Goal: Obtain resource: Obtain resource

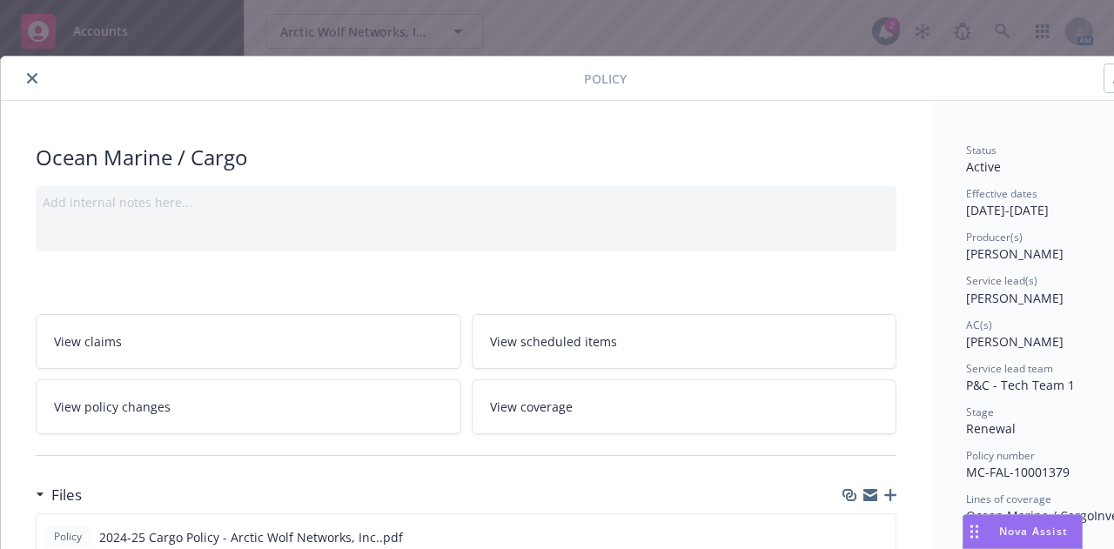
click at [27, 77] on icon "close" at bounding box center [32, 78] width 10 height 10
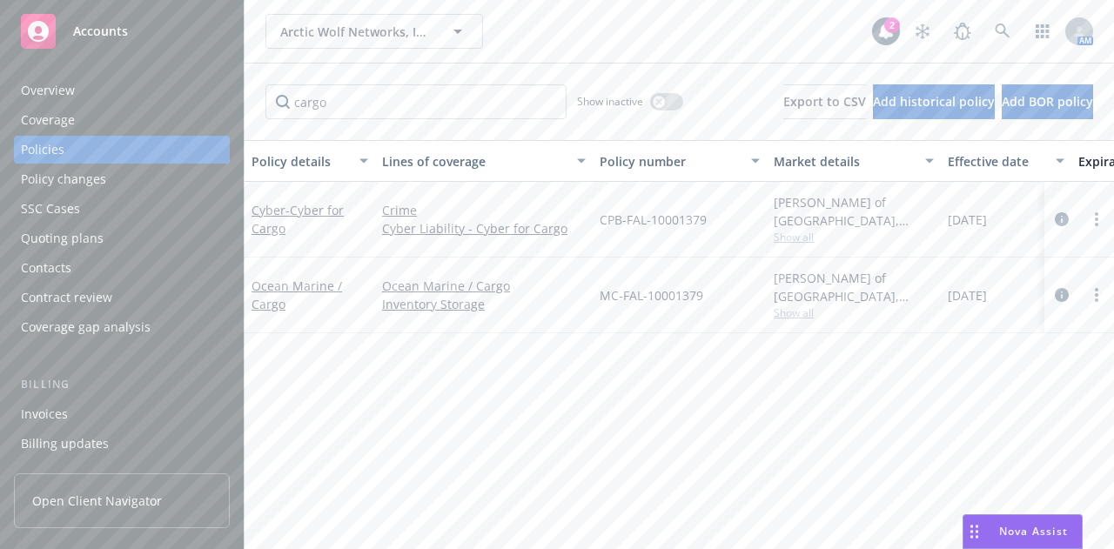
click at [539, 81] on div "cargo Show inactive Export to CSV Add historical policy Add BOR policy" at bounding box center [679, 102] width 869 height 77
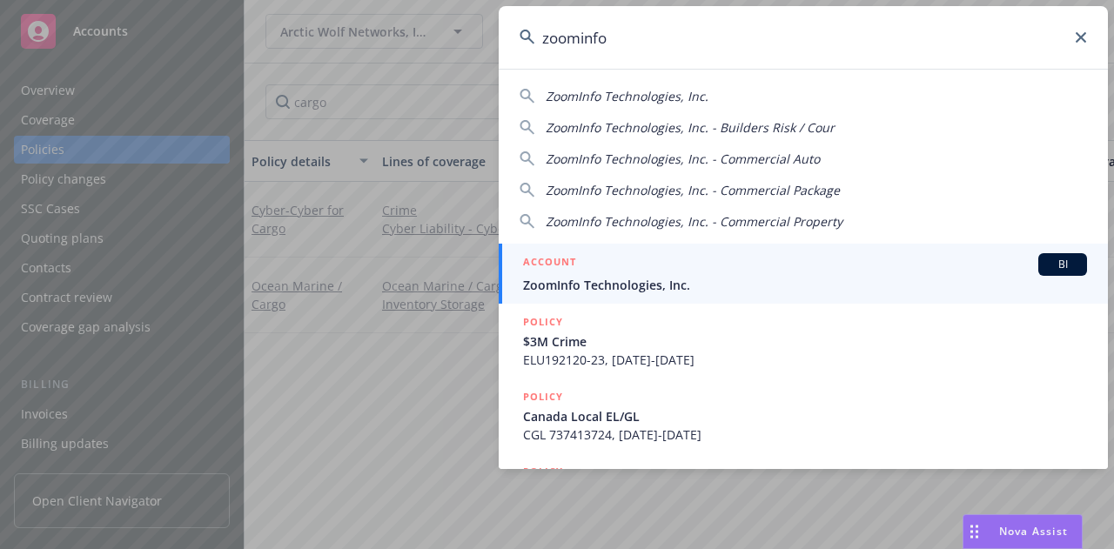
type input "zoominfo"
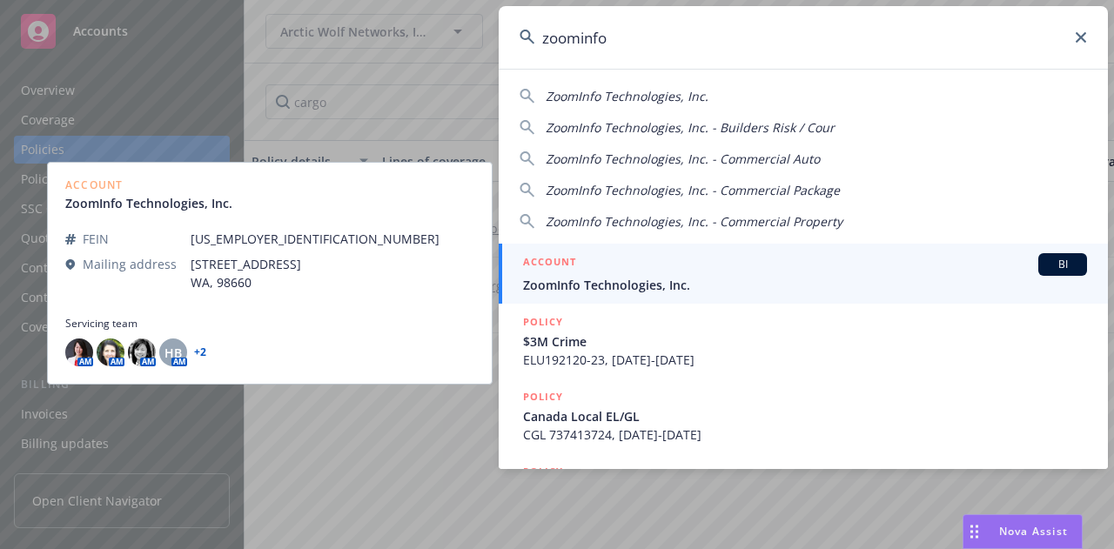
click at [627, 267] on div "ACCOUNT BI" at bounding box center [805, 264] width 564 height 23
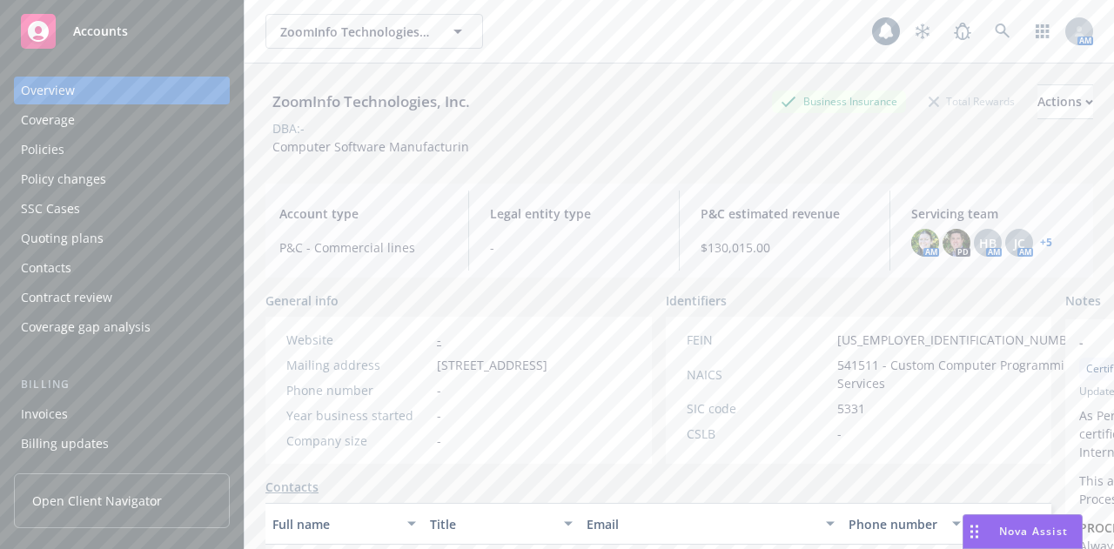
click at [91, 158] on div "Policies" at bounding box center [122, 150] width 202 height 28
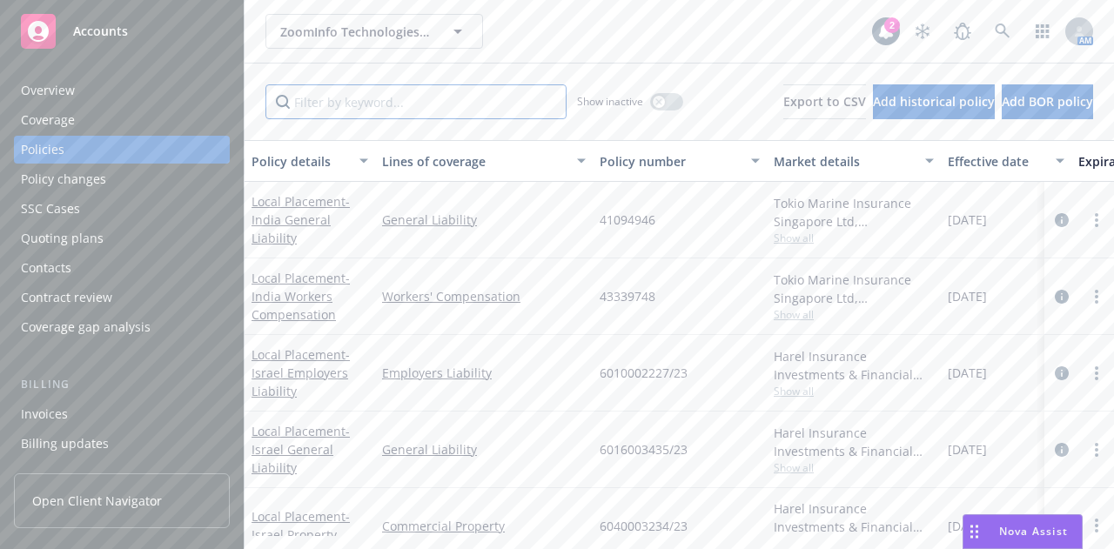
click at [315, 91] on input "Filter by keyword..." at bounding box center [415, 101] width 301 height 35
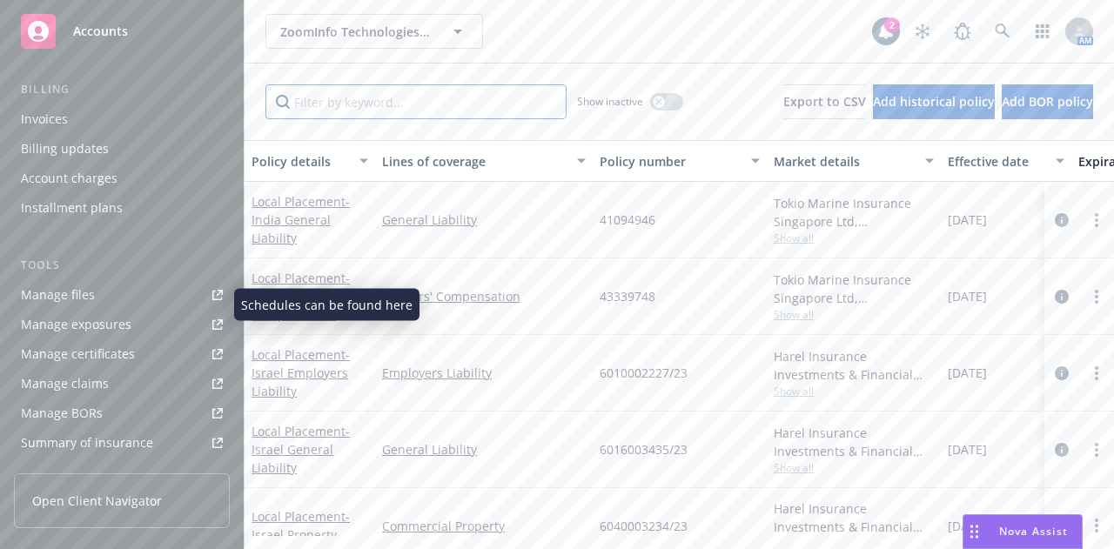
scroll to position [325, 0]
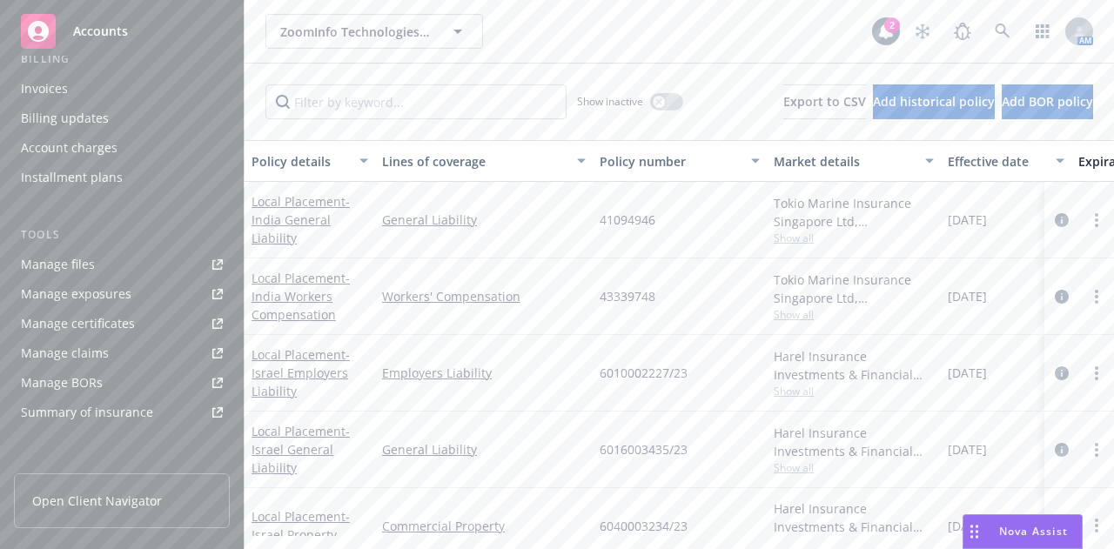
click at [97, 266] on link "Manage files" at bounding box center [122, 265] width 216 height 28
click at [557, 37] on div "ZoomInfo Technologies, Inc. ZoomInfo Technologies, Inc." at bounding box center [568, 31] width 607 height 35
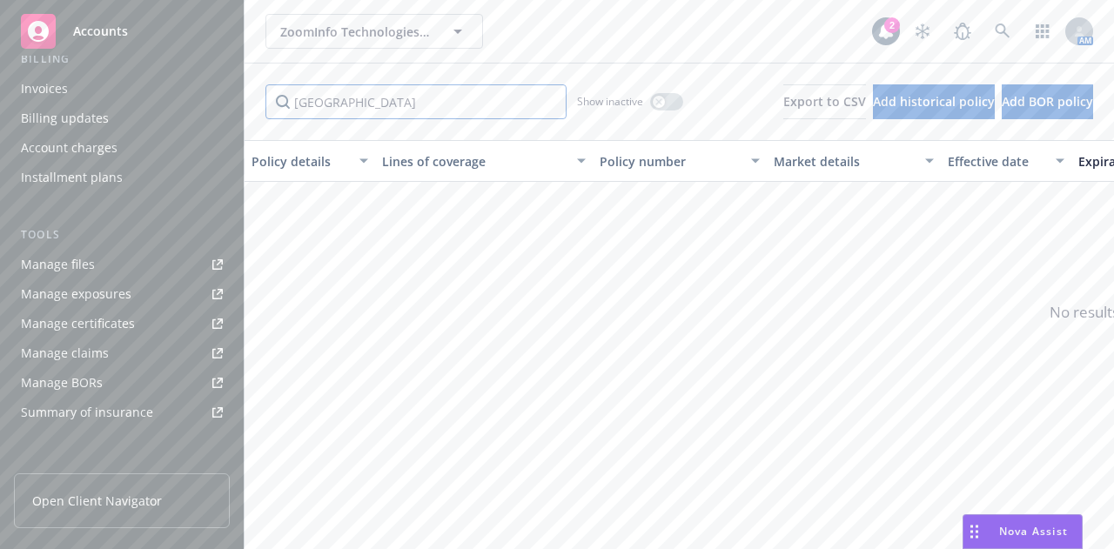
type input "[GEOGRAPHIC_DATA]"
click at [515, 52] on div "ZoomInfo Technologies, Inc. ZoomInfo Technologies, Inc. 2 AM" at bounding box center [679, 31] width 869 height 63
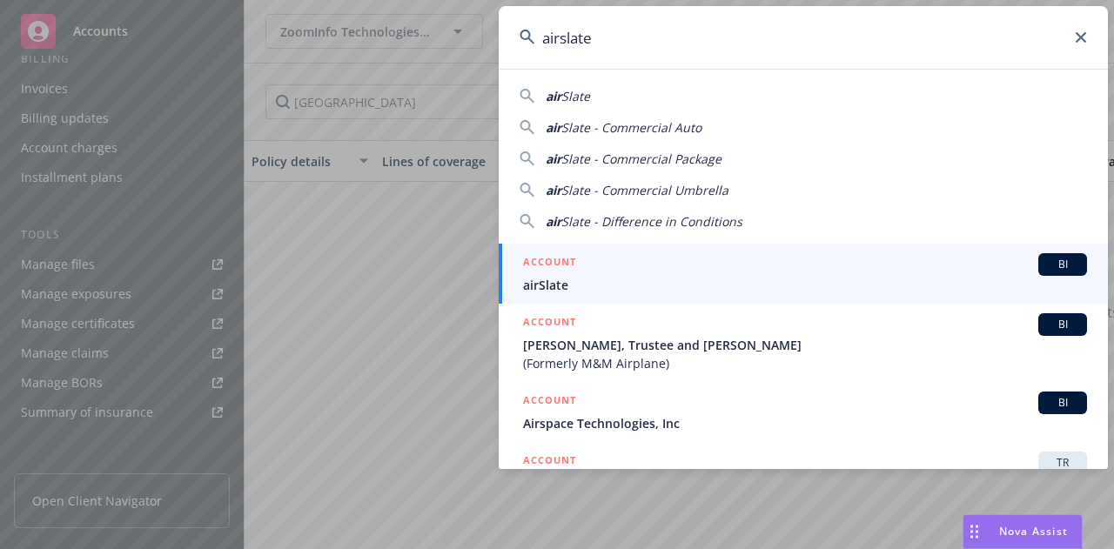
type input "airslate"
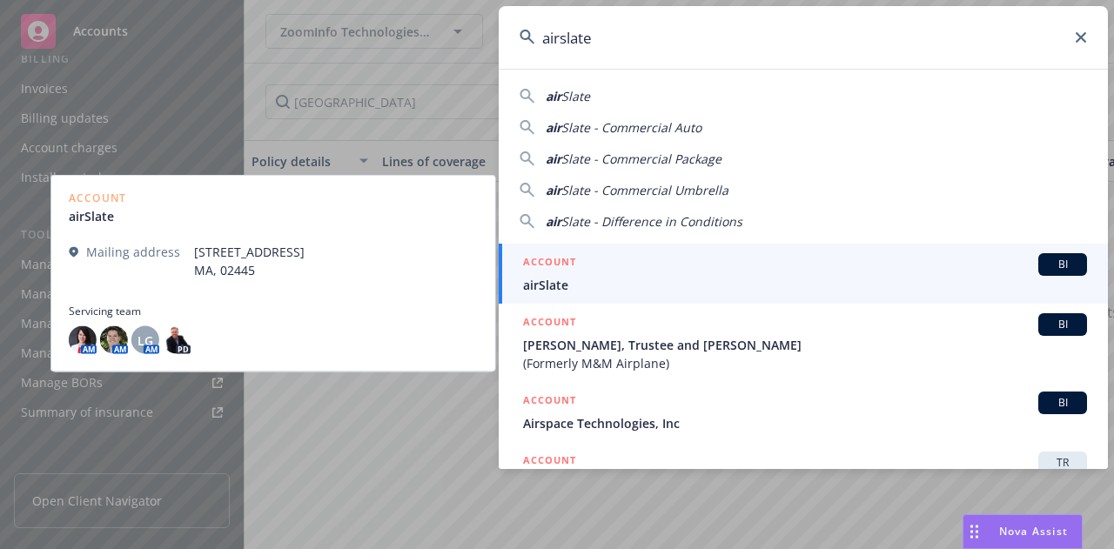
click at [594, 251] on link "ACCOUNT BI airSlate" at bounding box center [803, 274] width 609 height 60
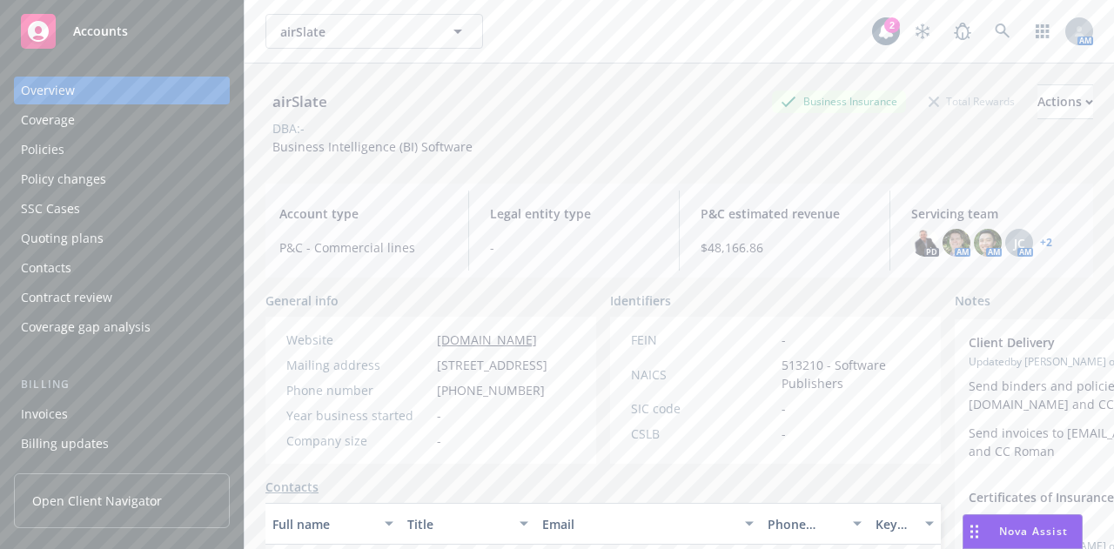
click at [157, 140] on div "Policies" at bounding box center [122, 150] width 202 height 28
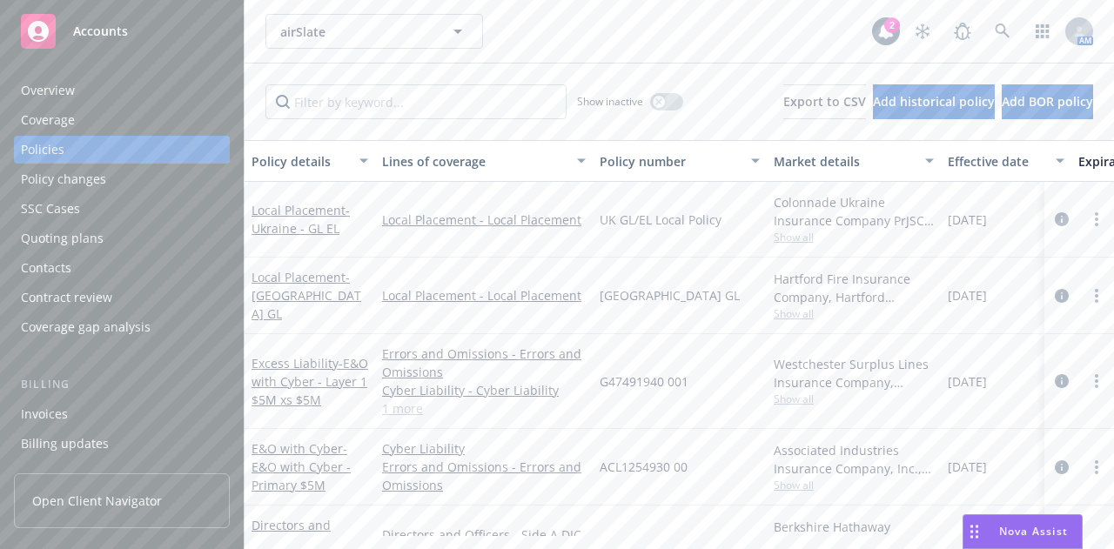
click at [291, 119] on div "Show inactive Export to CSV Add historical policy Add BOR policy" at bounding box center [679, 102] width 869 height 77
click at [298, 225] on span "- [GEOGRAPHIC_DATA] - GL EL" at bounding box center [300, 219] width 98 height 35
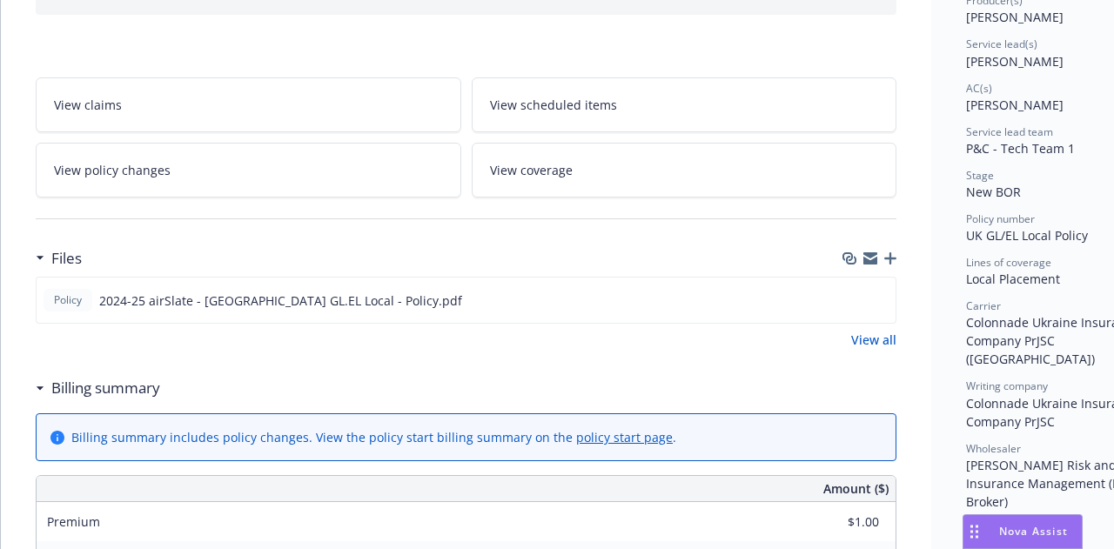
scroll to position [238, 0]
click at [882, 298] on icon "preview file" at bounding box center [879, 298] width 16 height 12
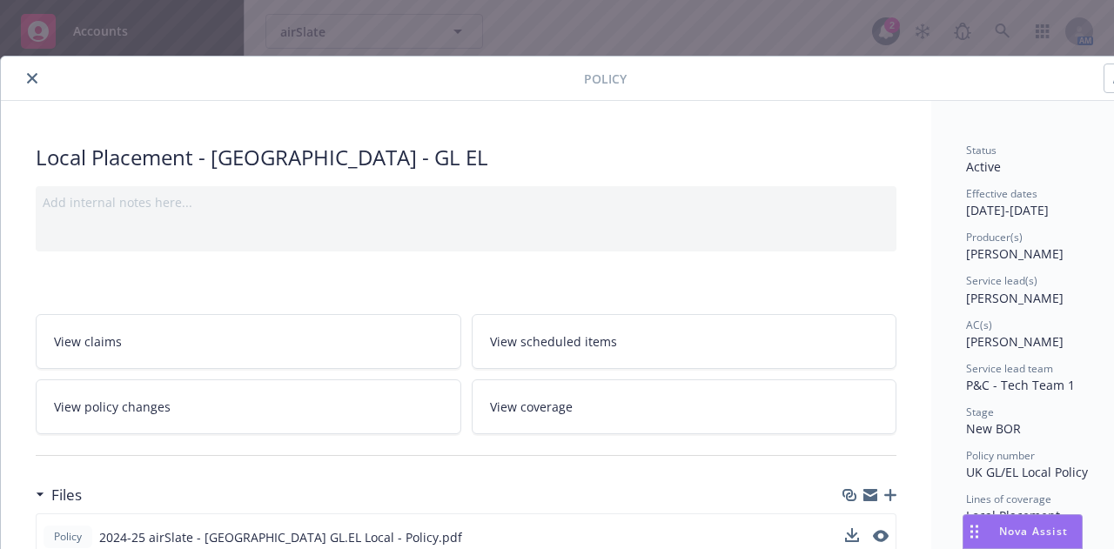
click at [27, 74] on icon "close" at bounding box center [32, 78] width 10 height 10
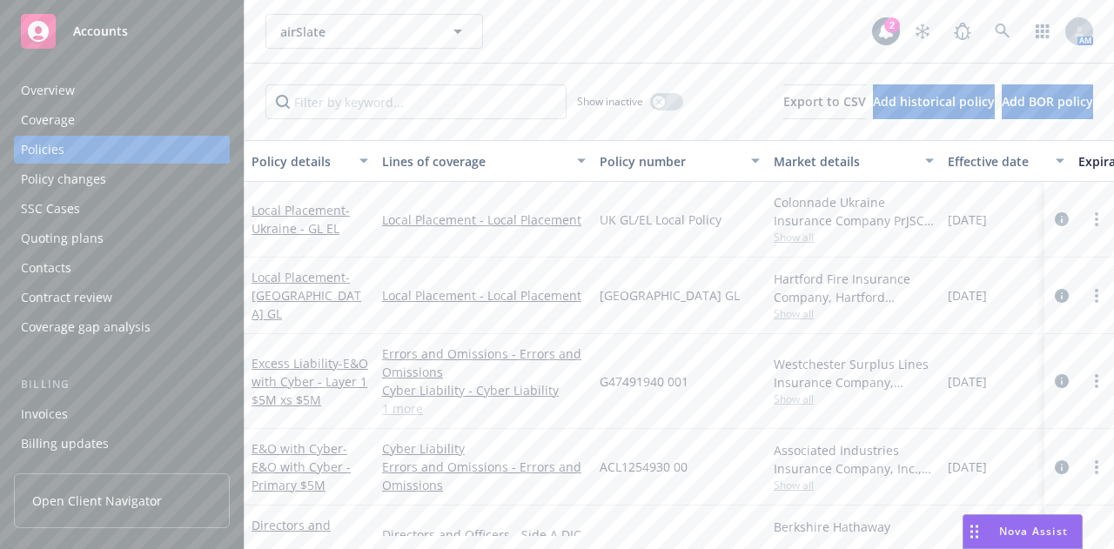
click at [602, 43] on div "airSlate airSlate" at bounding box center [568, 31] width 607 height 35
click at [620, 21] on div "airSlate airSlate" at bounding box center [568, 31] width 607 height 35
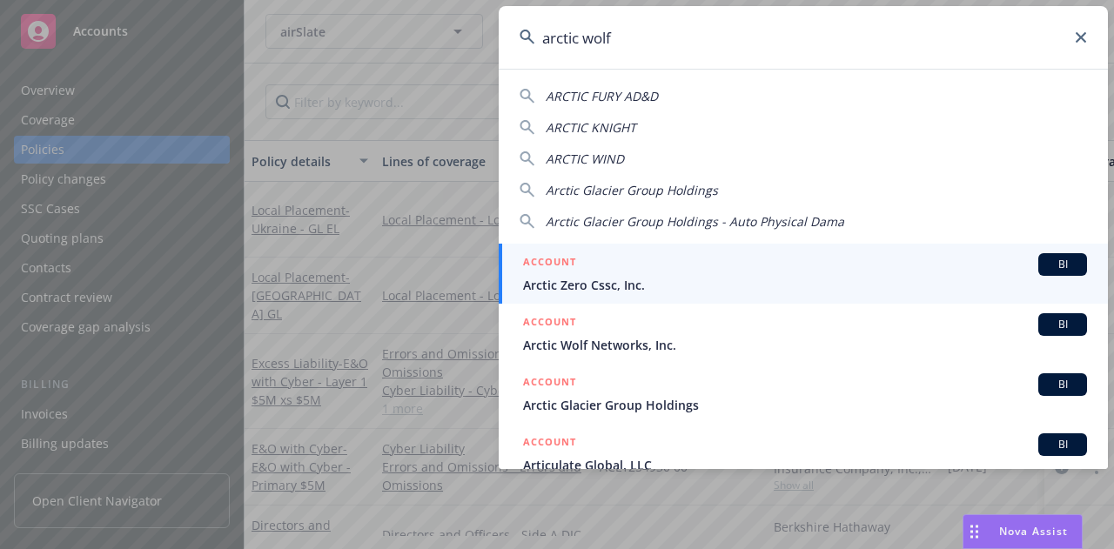
type input "arctic wolf"
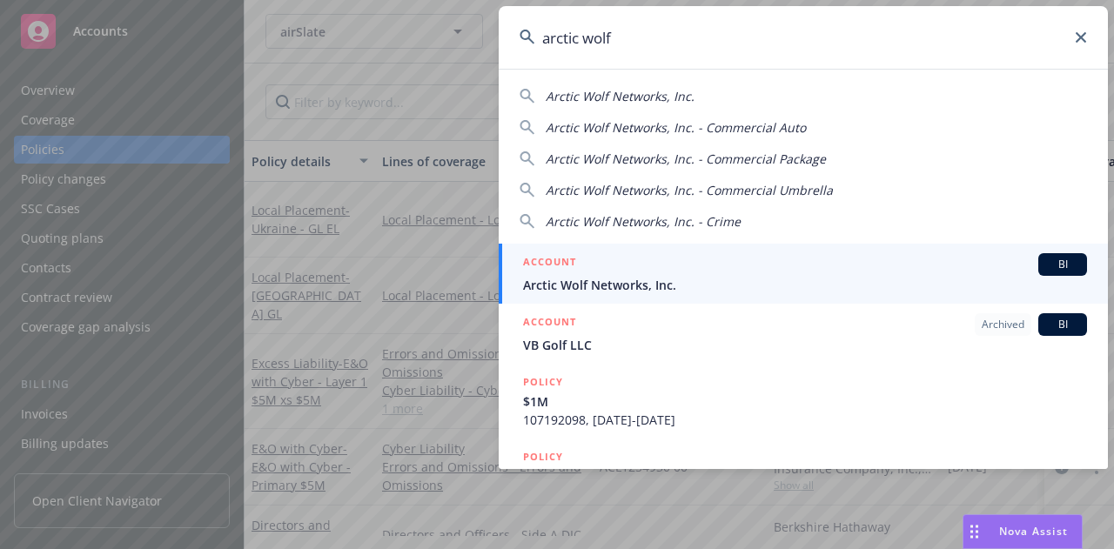
click at [640, 276] on span "Arctic Wolf Networks, Inc." at bounding box center [805, 285] width 564 height 18
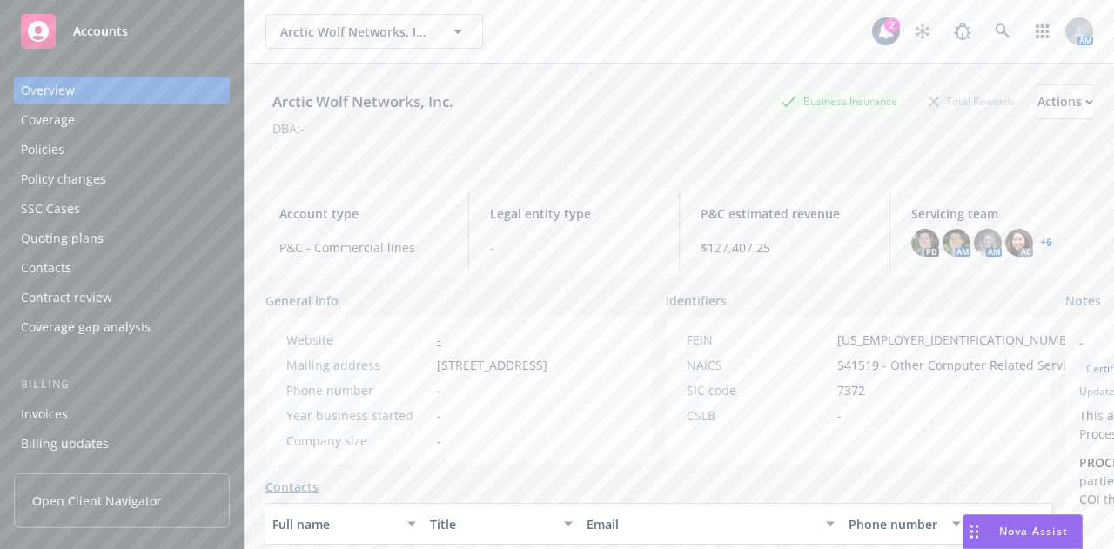
click at [124, 138] on div "Policies" at bounding box center [122, 150] width 202 height 28
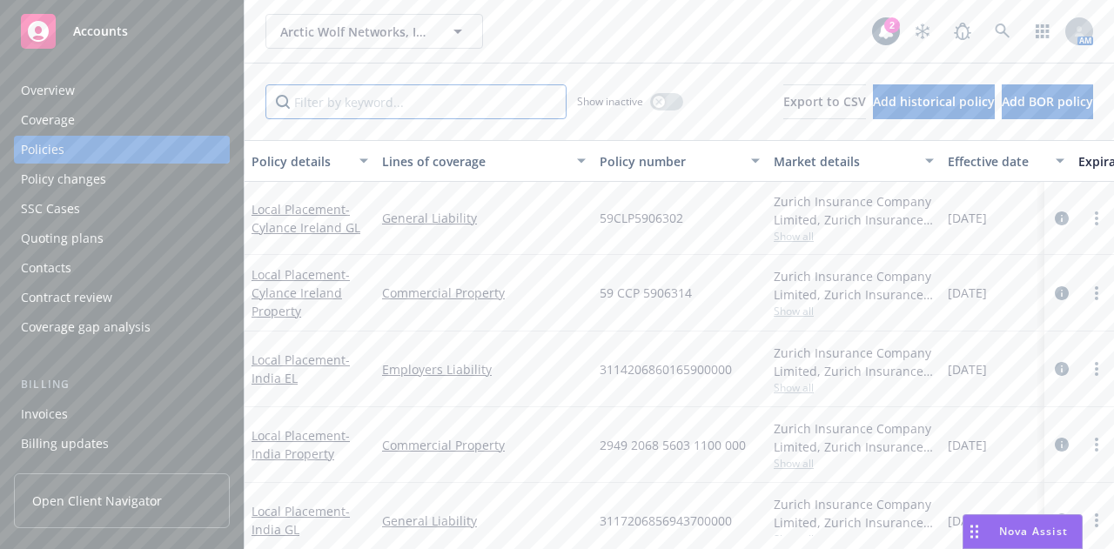
click at [379, 105] on input "Filter by keyword..." at bounding box center [415, 101] width 301 height 35
type input "cargo"
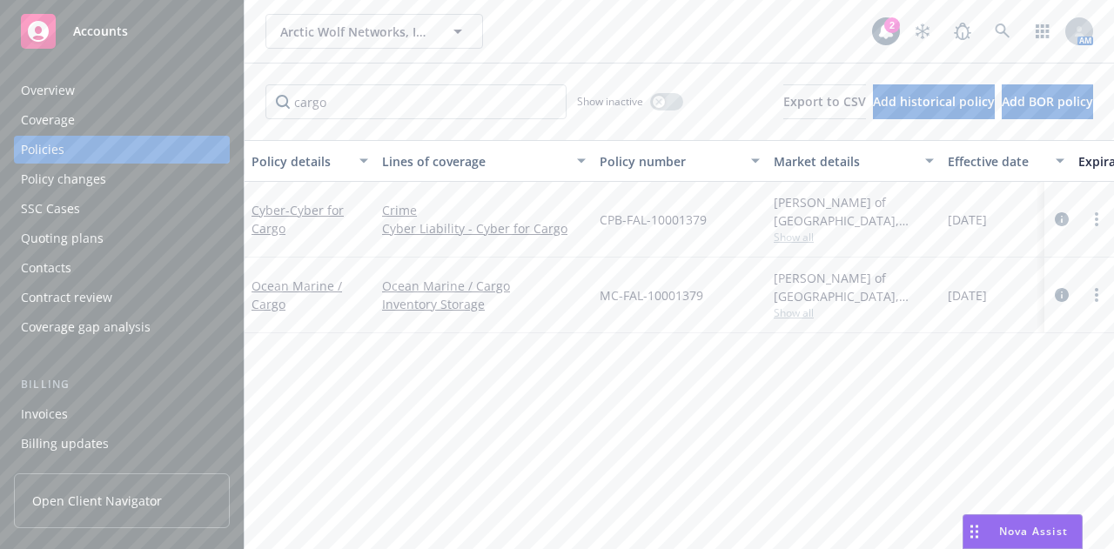
drag, startPoint x: 332, startPoint y: 332, endPoint x: 371, endPoint y: 365, distance: 50.6
click at [371, 365] on div "Policy details Lines of coverage Policy number Market details Effective date Ex…" at bounding box center [679, 338] width 869 height 396
click at [631, 419] on div "Policy details Lines of coverage Policy number Market details Effective date Ex…" at bounding box center [679, 338] width 869 height 396
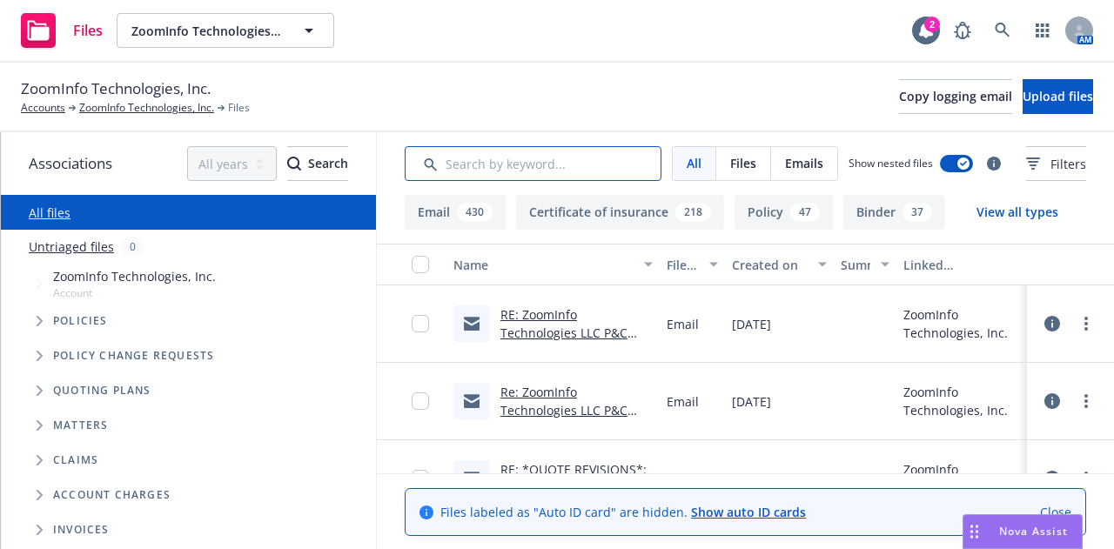
click at [513, 156] on input "Search by keyword..." at bounding box center [533, 163] width 257 height 35
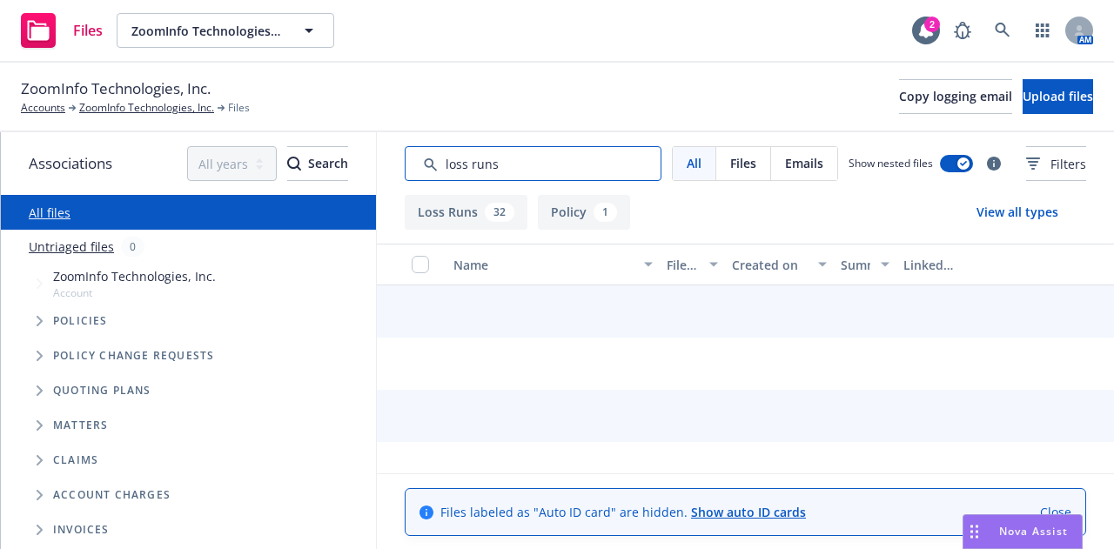
click at [513, 156] on input "Search by keyword..." at bounding box center [533, 163] width 257 height 35
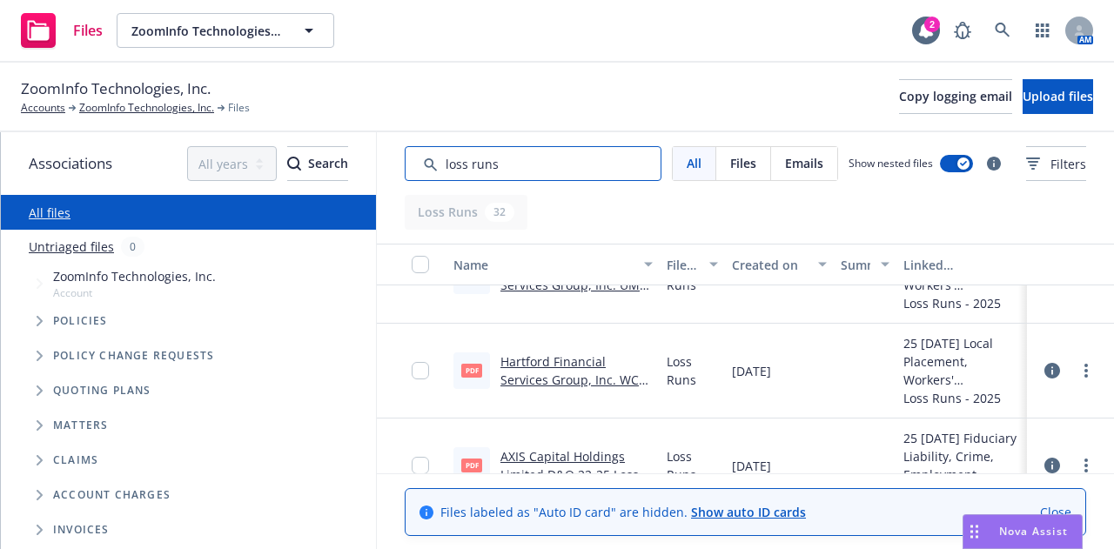
scroll to position [843, 0]
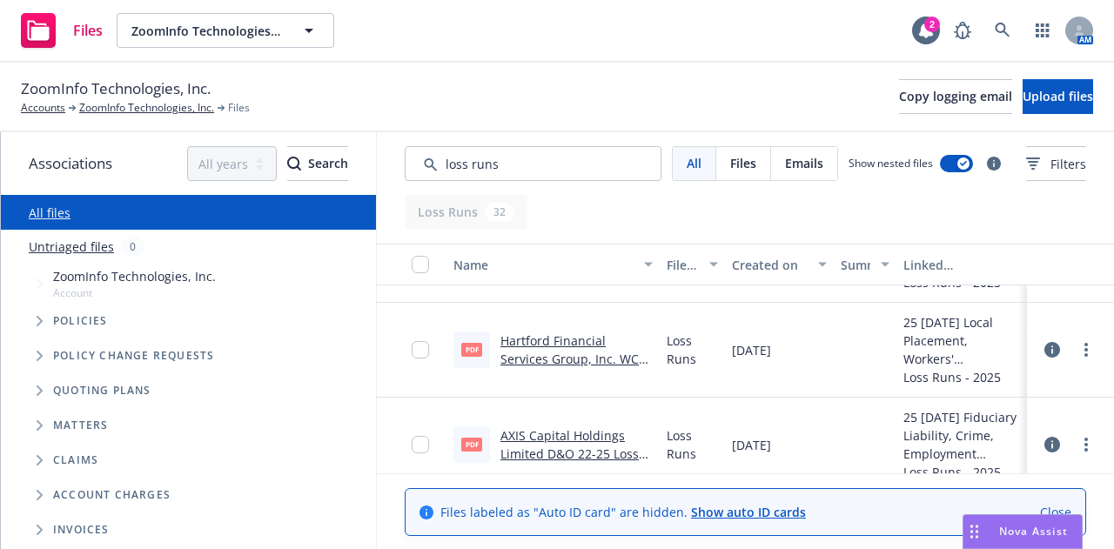
click at [515, 351] on link "Hartford Financial Services Group, Inc. WC 2021 - 2024 Loss Runs - Valued 2025-…" at bounding box center [575, 367] width 151 height 71
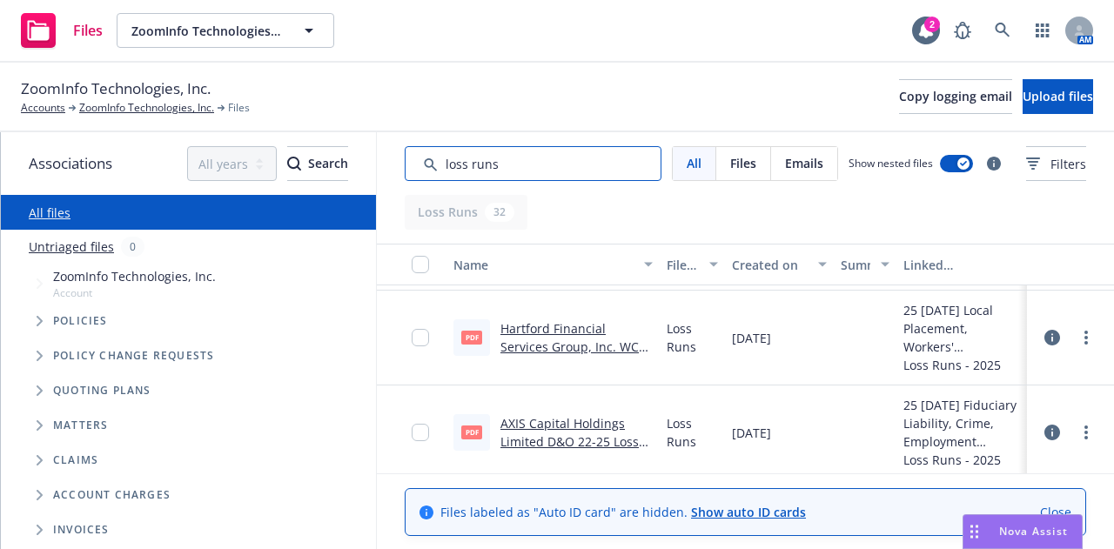
click at [506, 167] on input "Search by keyword..." at bounding box center [533, 163] width 257 height 35
type input "hartford loss runs"
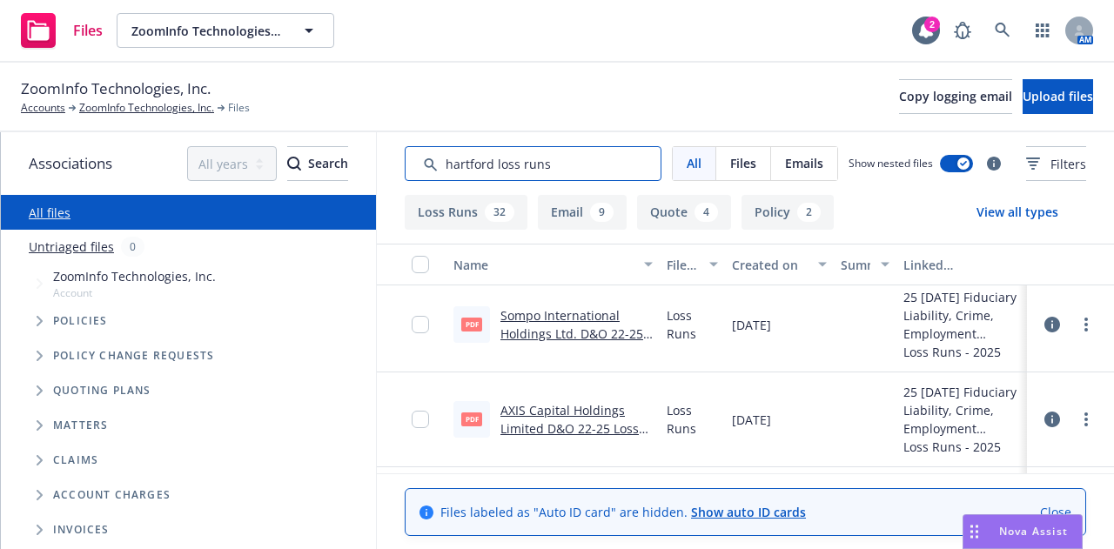
scroll to position [1558, 0]
click at [553, 379] on div "pdf AXIS Capital Holdings Limited D&O 22-25 Loss Runs - Valued 06-03-2025.pdf" at bounding box center [552, 419] width 213 height 95
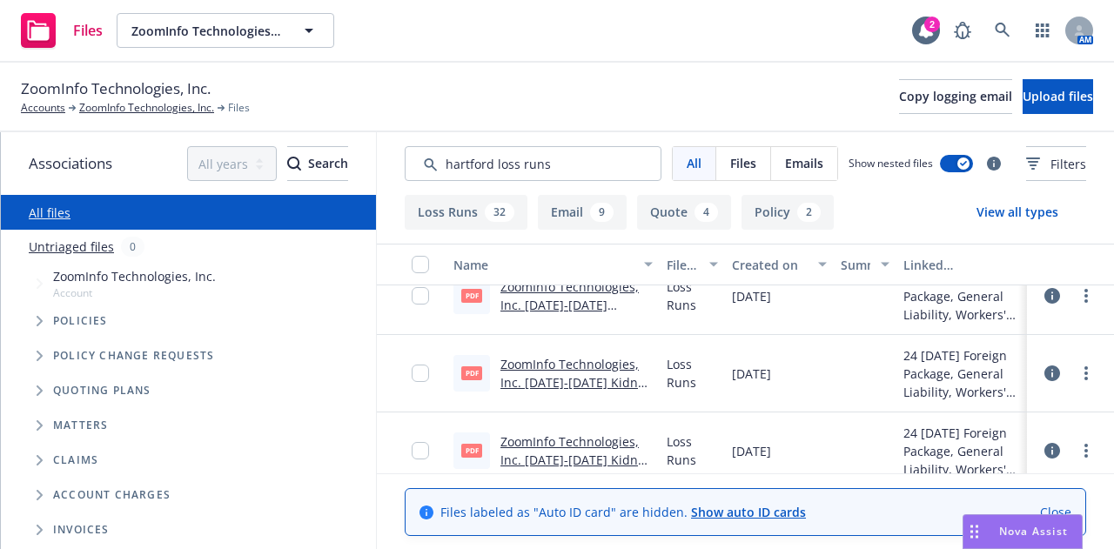
scroll to position [2252, 0]
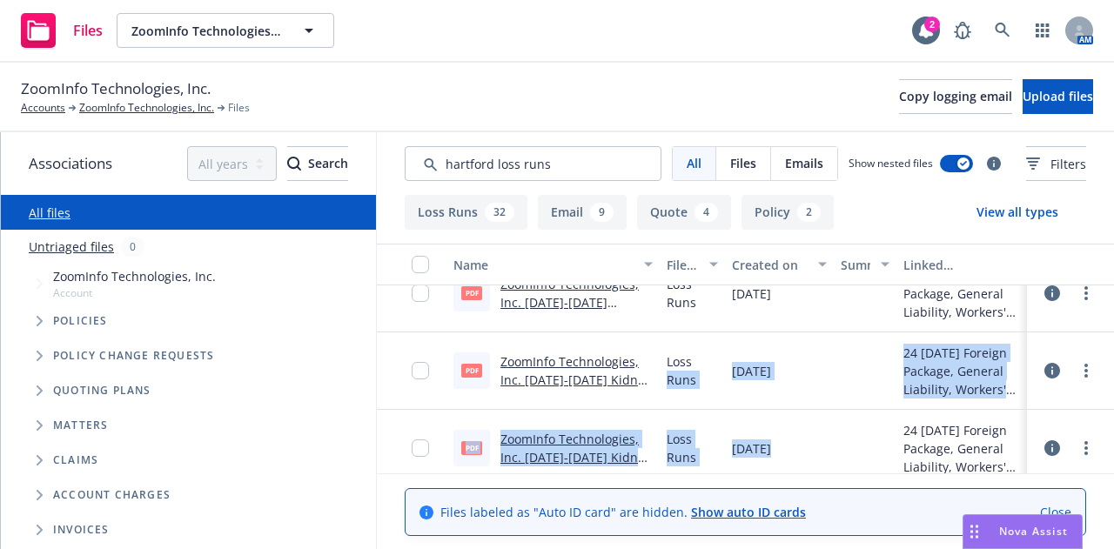
drag, startPoint x: 745, startPoint y: 446, endPoint x: 696, endPoint y: 368, distance: 91.5
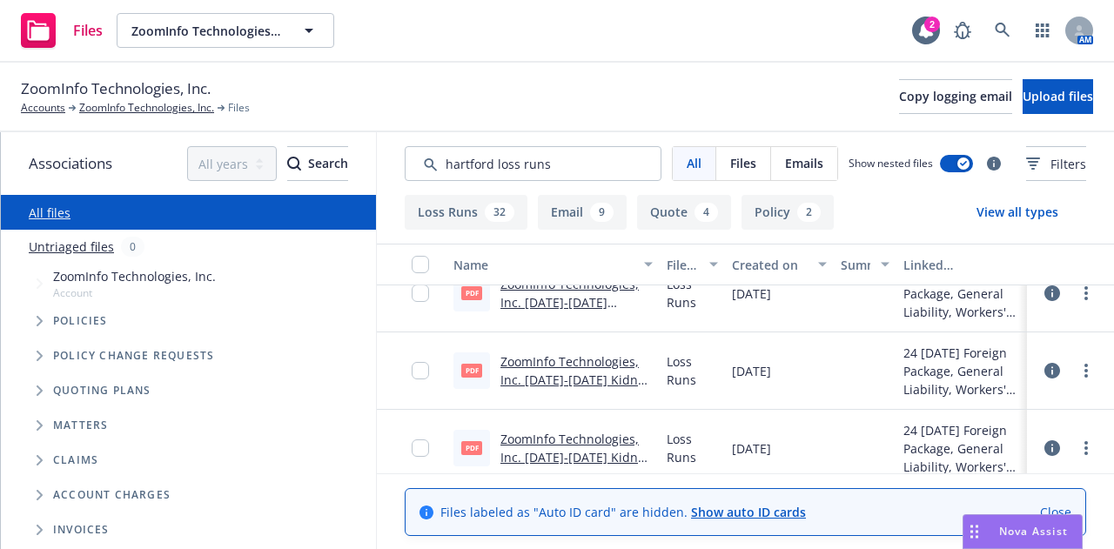
click at [721, 82] on div "ZoomInfo Technologies, Inc. Accounts ZoomInfo Technologies, Inc. Files Copy log…" at bounding box center [557, 96] width 1072 height 38
